Goal: Information Seeking & Learning: Learn about a topic

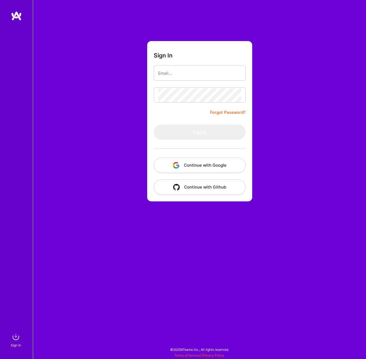
click at [207, 162] on button "Continue with Google" at bounding box center [200, 165] width 92 height 15
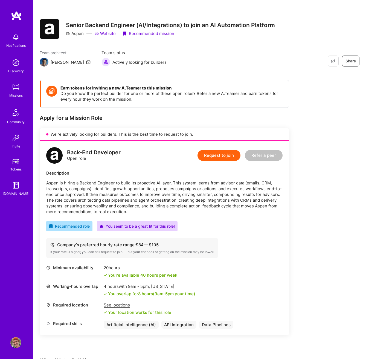
click at [17, 87] on img at bounding box center [15, 87] width 11 height 11
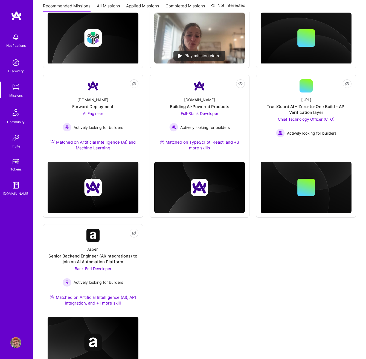
scroll to position [322, 0]
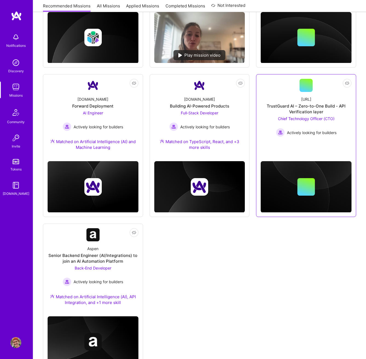
click at [305, 120] on span "Chief Technology Officer (CTO)" at bounding box center [306, 118] width 57 height 5
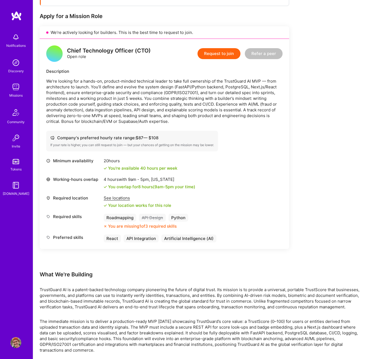
scroll to position [113, 0]
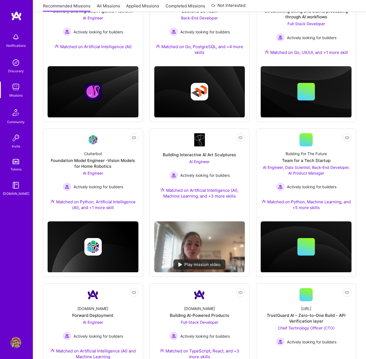
scroll to position [322, 0]
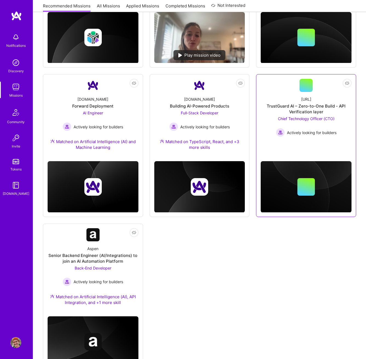
click at [308, 119] on span "Chief Technology Officer (CTO)" at bounding box center [306, 118] width 57 height 5
